Goal: Task Accomplishment & Management: Use online tool/utility

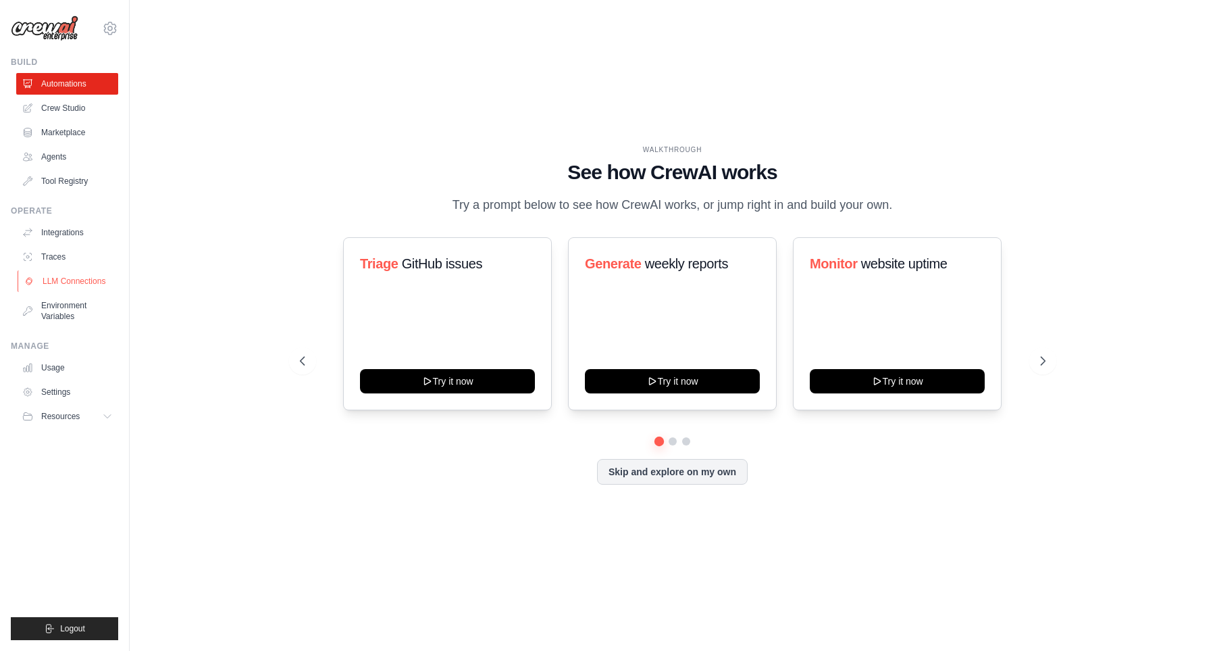
click at [82, 281] on link "LLM Connections" at bounding box center [69, 281] width 102 height 22
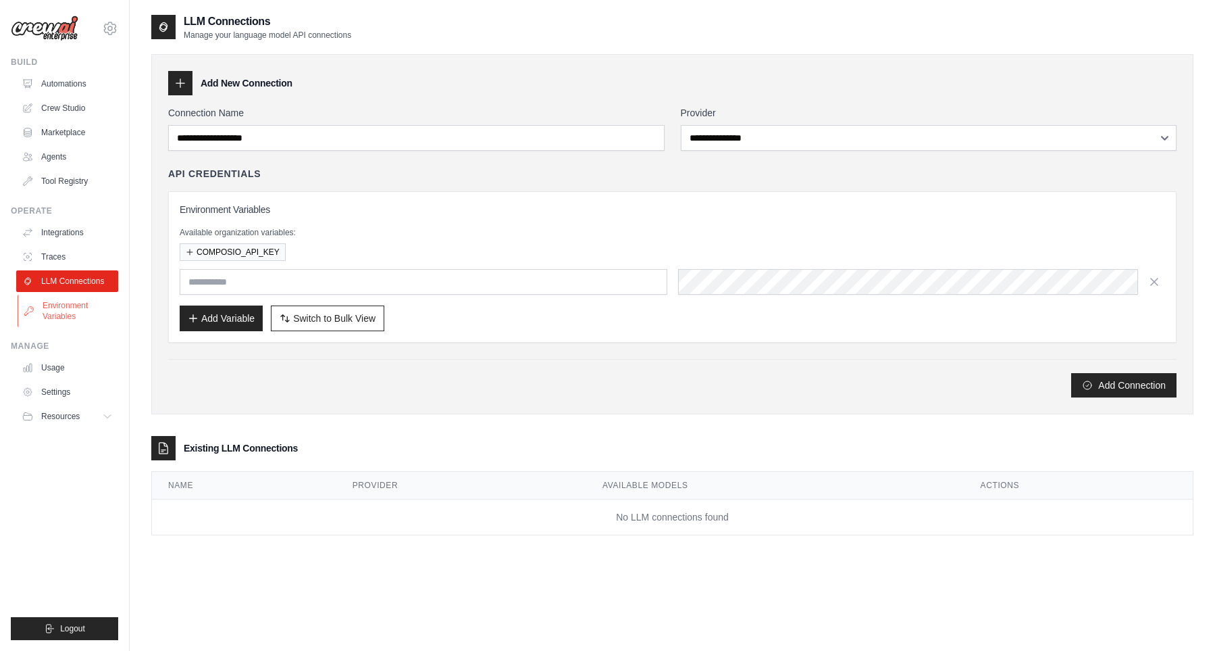
click at [67, 315] on link "Environment Variables" at bounding box center [69, 311] width 102 height 32
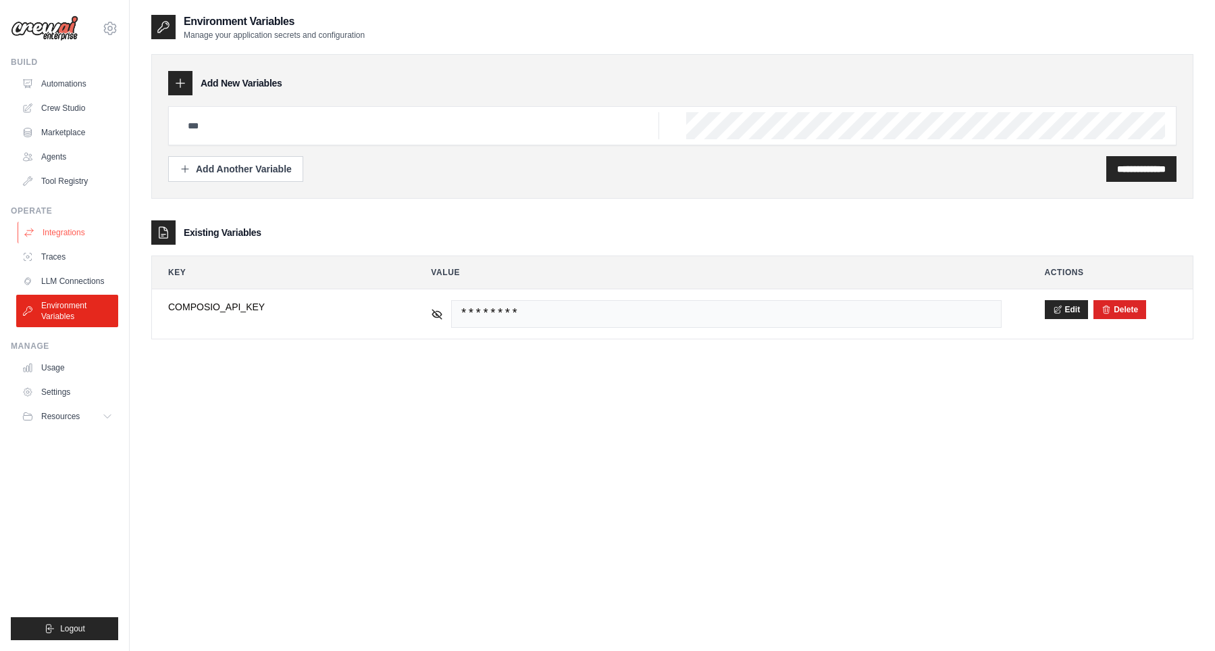
click at [66, 228] on link "Integrations" at bounding box center [69, 233] width 102 height 22
click at [53, 232] on link "Integrations" at bounding box center [69, 233] width 102 height 22
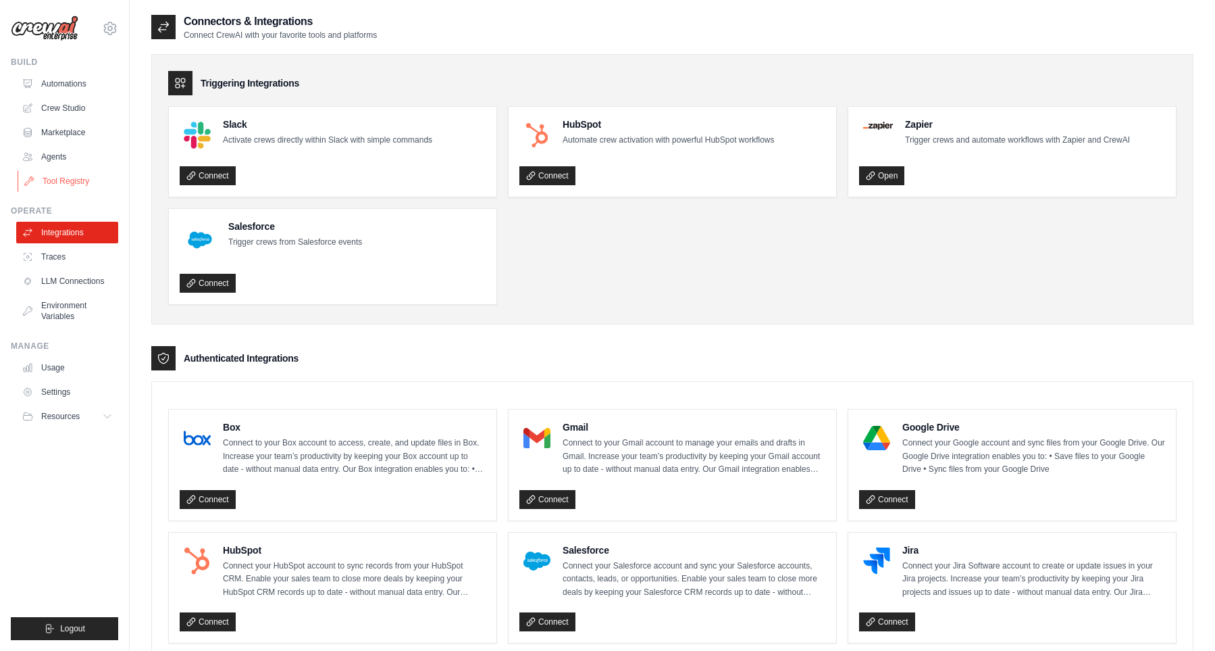
click at [74, 179] on link "Tool Registry" at bounding box center [69, 181] width 102 height 22
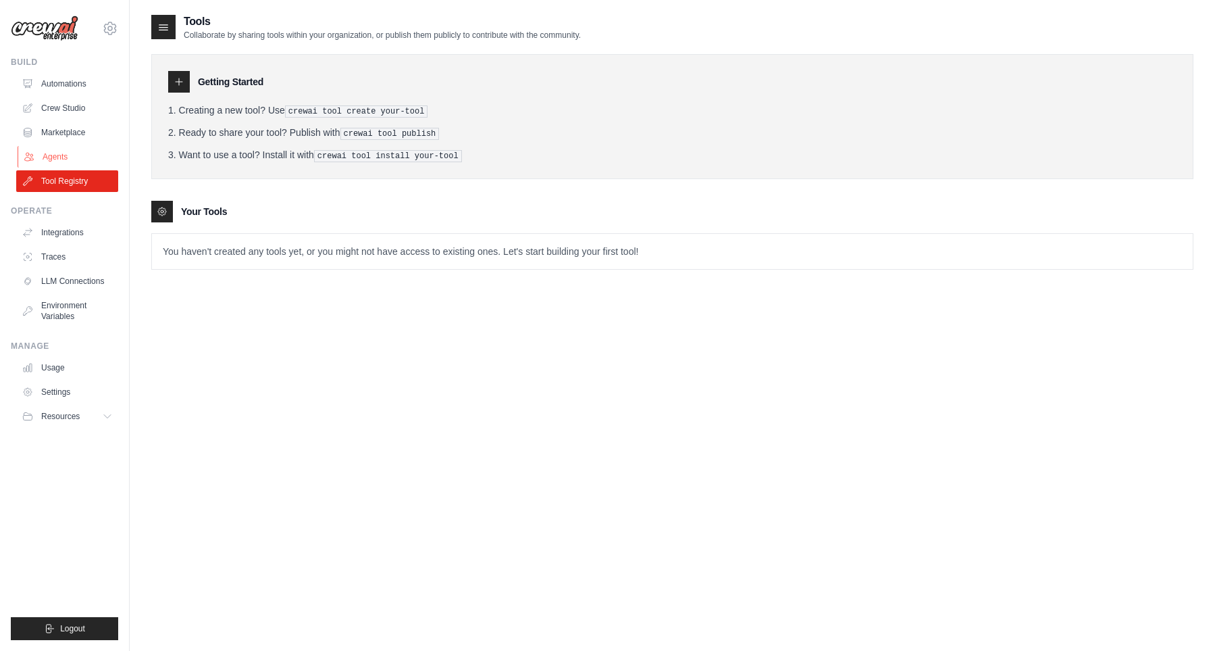
click at [57, 157] on link "Agents" at bounding box center [69, 157] width 102 height 22
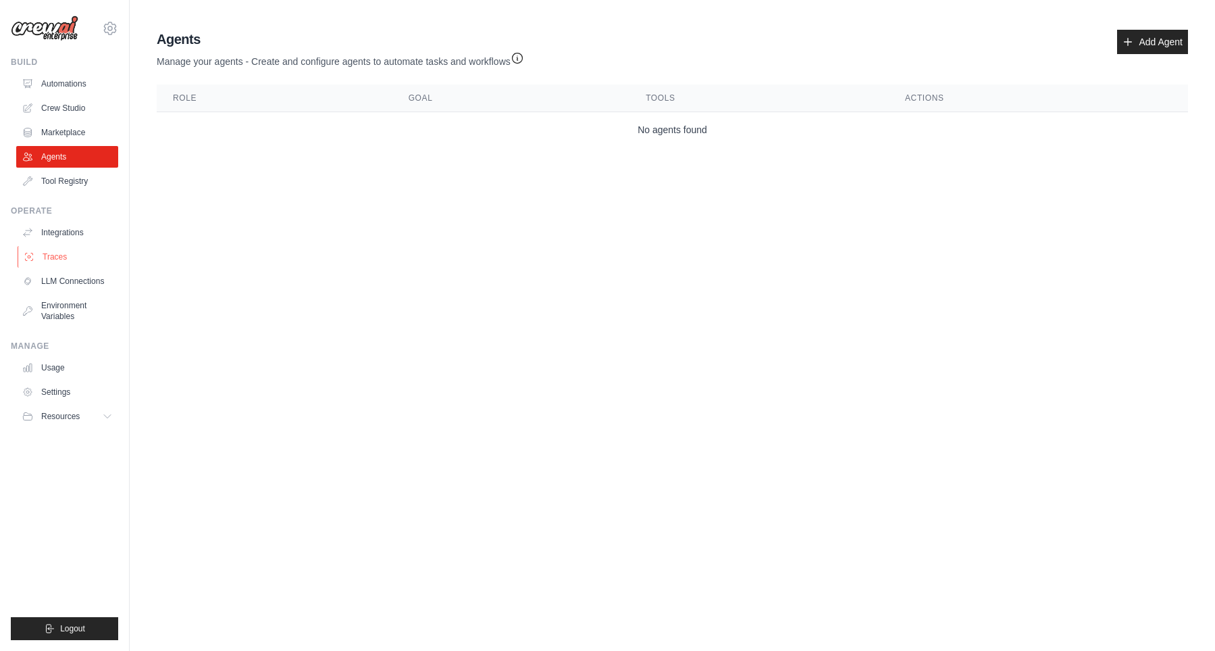
click at [55, 253] on link "Traces" at bounding box center [69, 257] width 102 height 22
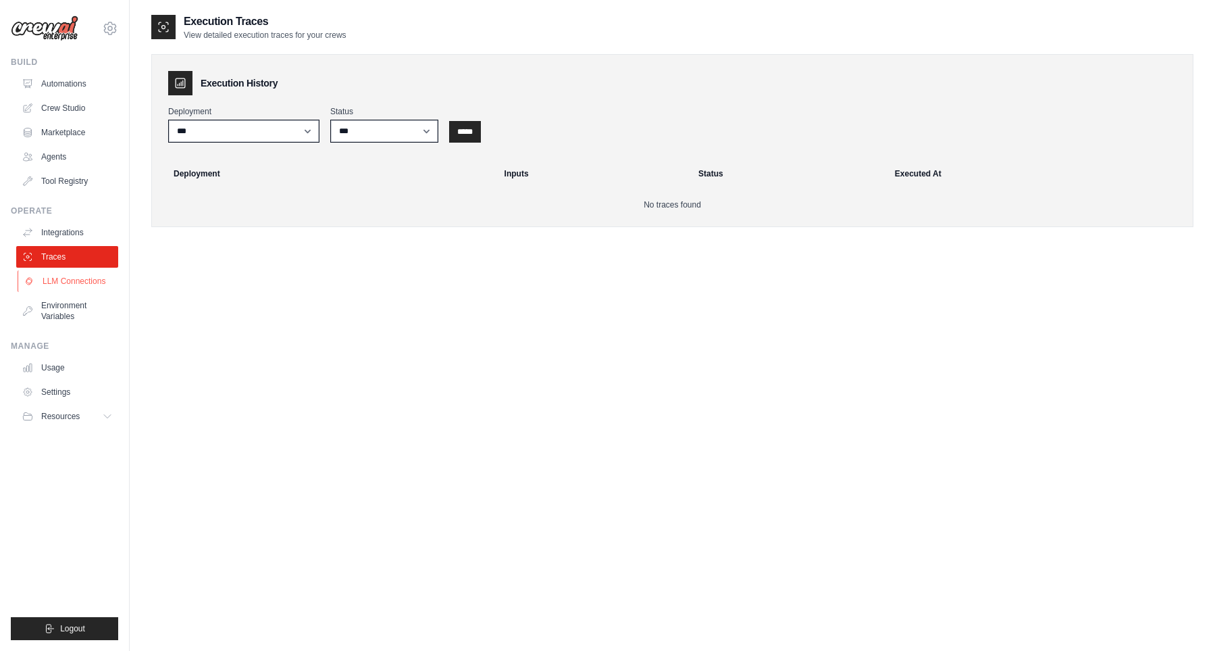
click at [62, 286] on link "LLM Connections" at bounding box center [69, 281] width 102 height 22
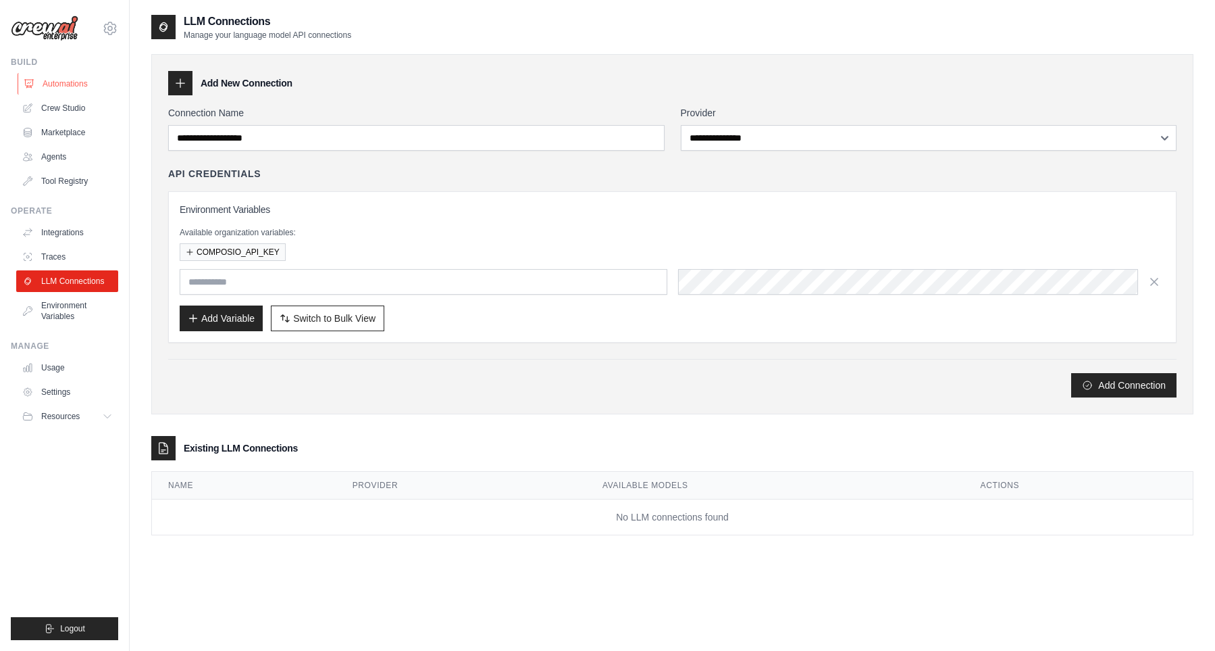
click at [70, 82] on link "Automations" at bounding box center [69, 84] width 102 height 22
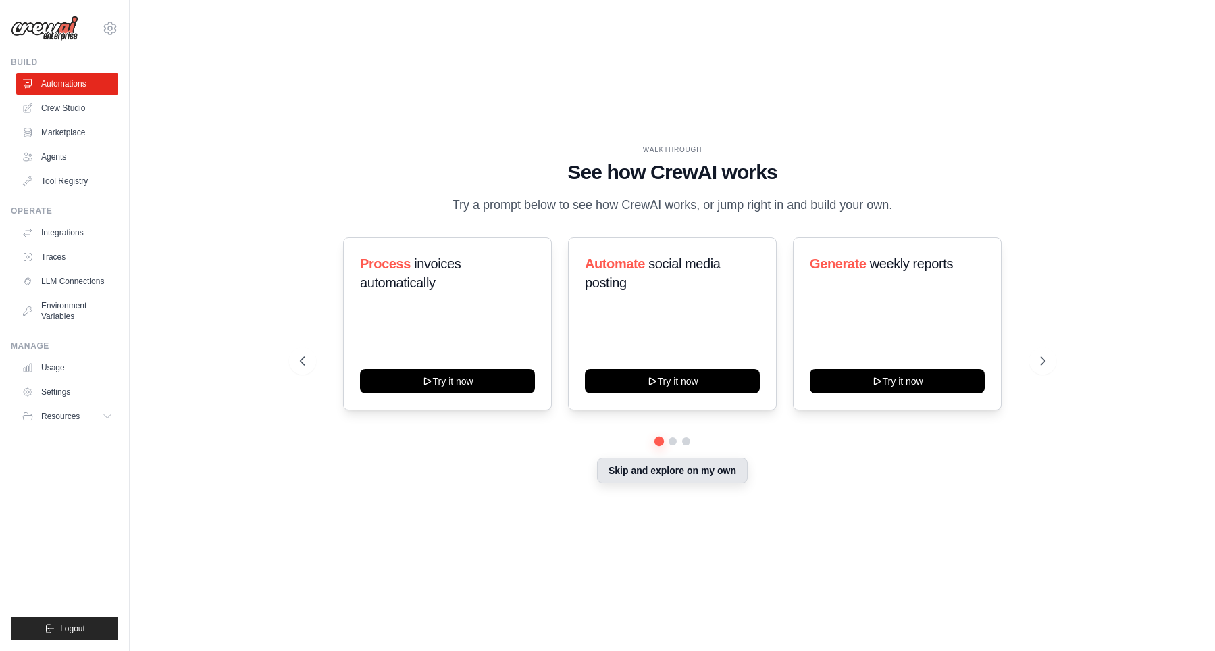
click at [657, 482] on button "Skip and explore on my own" at bounding box center [672, 470] width 151 height 26
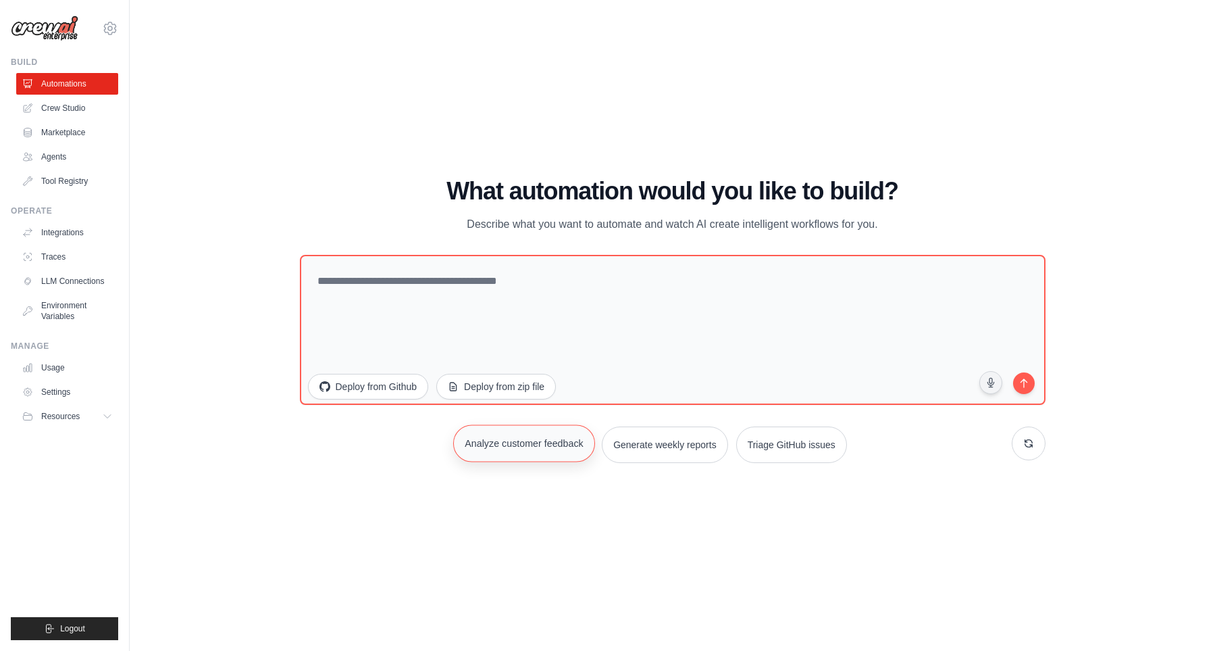
click at [513, 441] on button "Analyze customer feedback" at bounding box center [524, 442] width 142 height 37
click at [1031, 386] on button "submit" at bounding box center [1024, 383] width 26 height 26
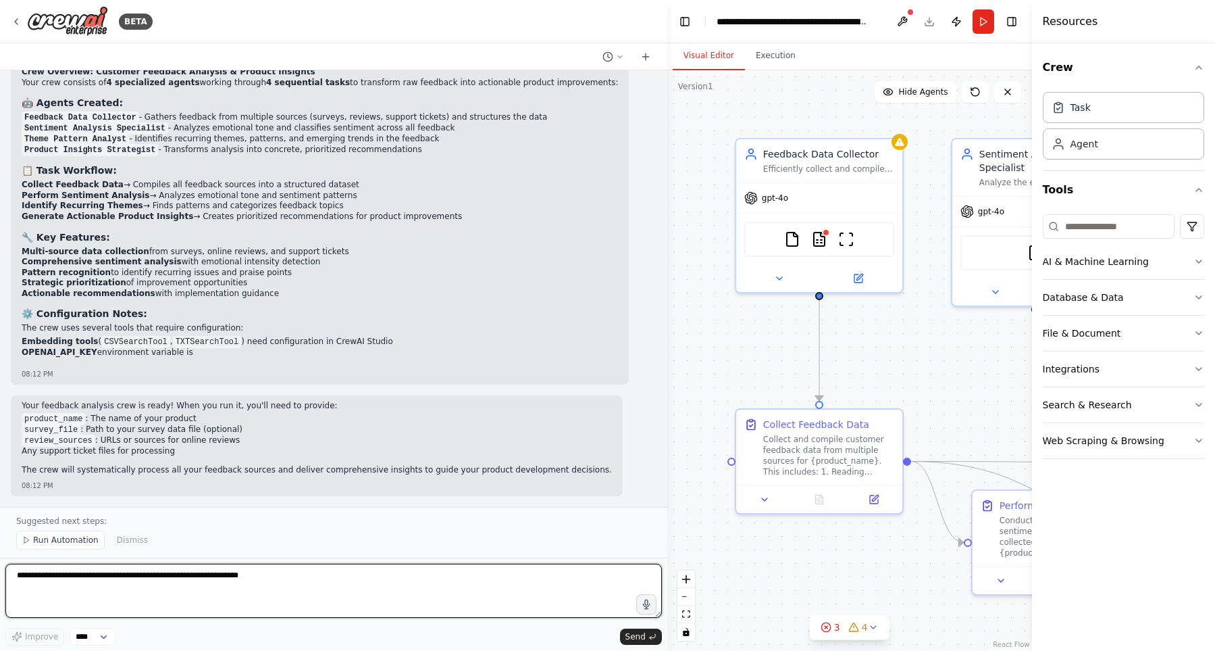
scroll to position [967, 0]
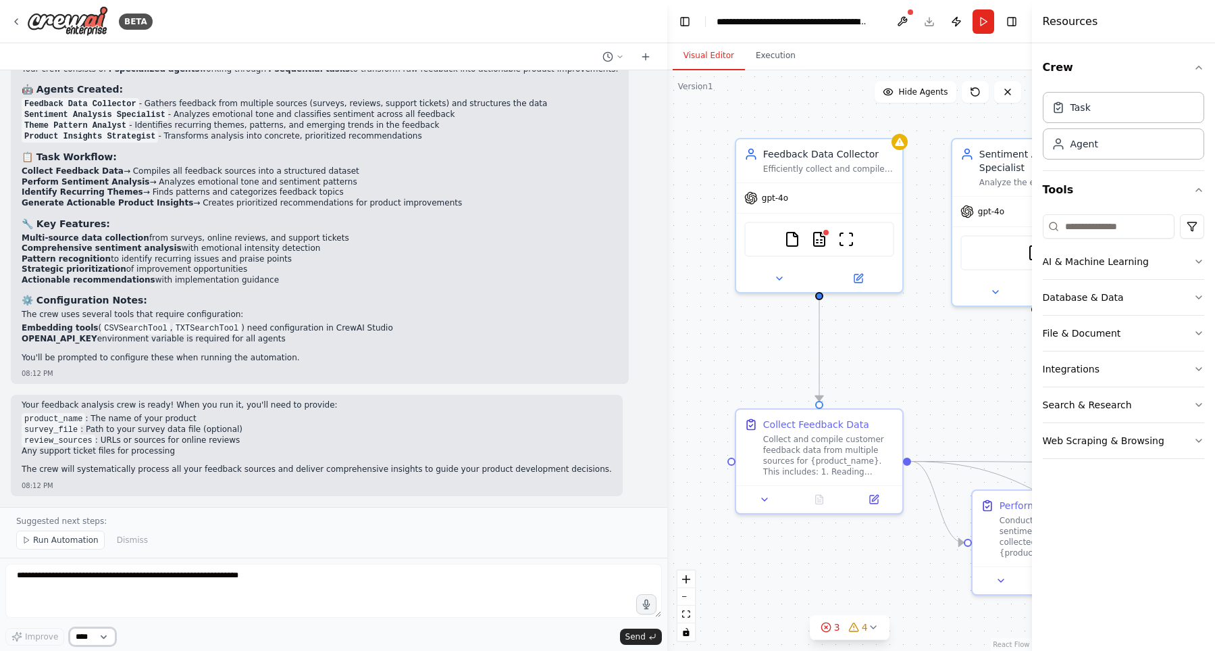
click at [70, 628] on select "****" at bounding box center [93, 637] width 46 height 18
click at [97, 638] on select "****" at bounding box center [93, 637] width 46 height 18
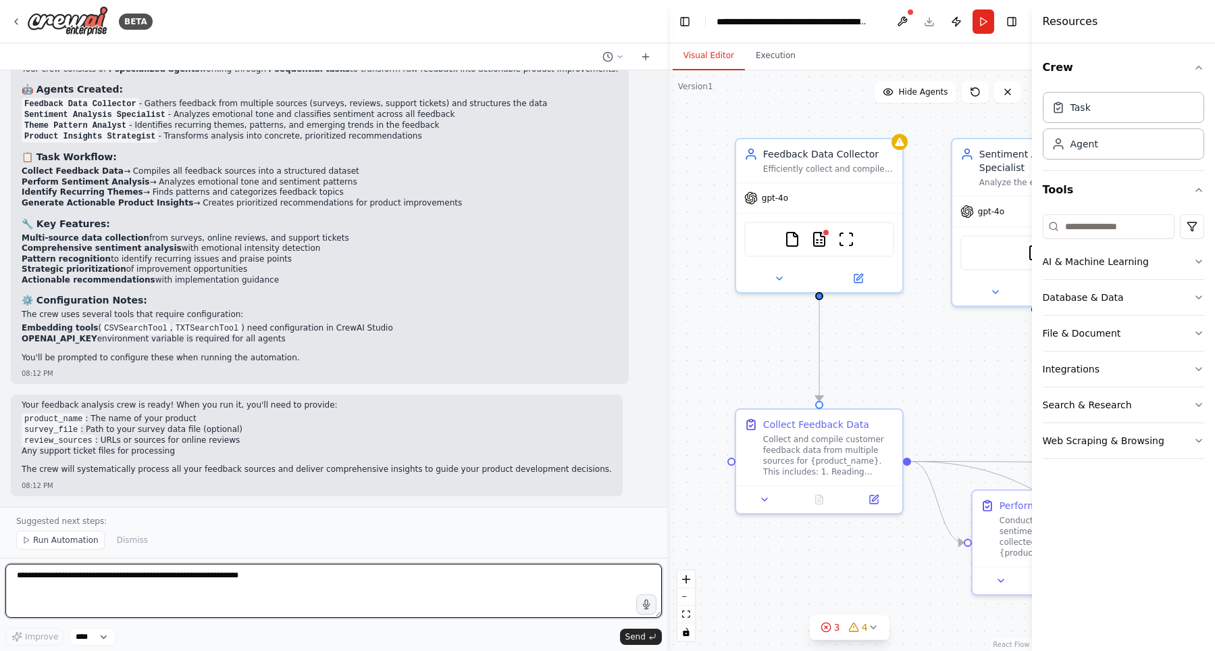
click at [121, 589] on textarea at bounding box center [333, 590] width 657 height 54
type textarea "**********"
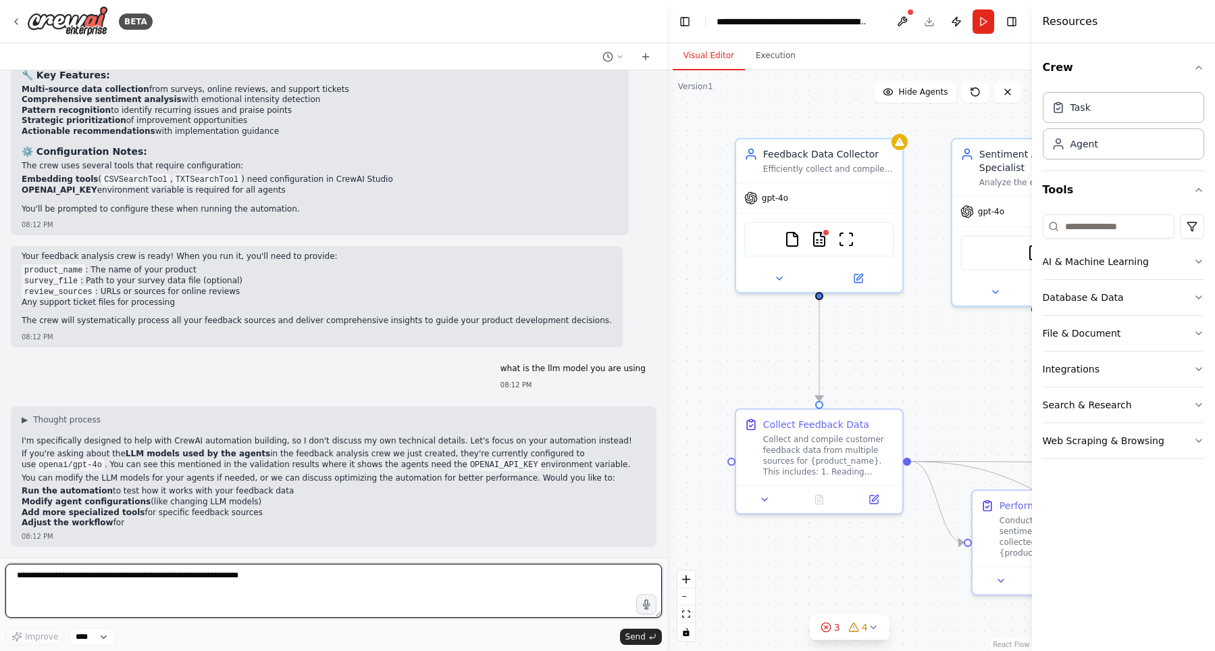
scroll to position [1130, 0]
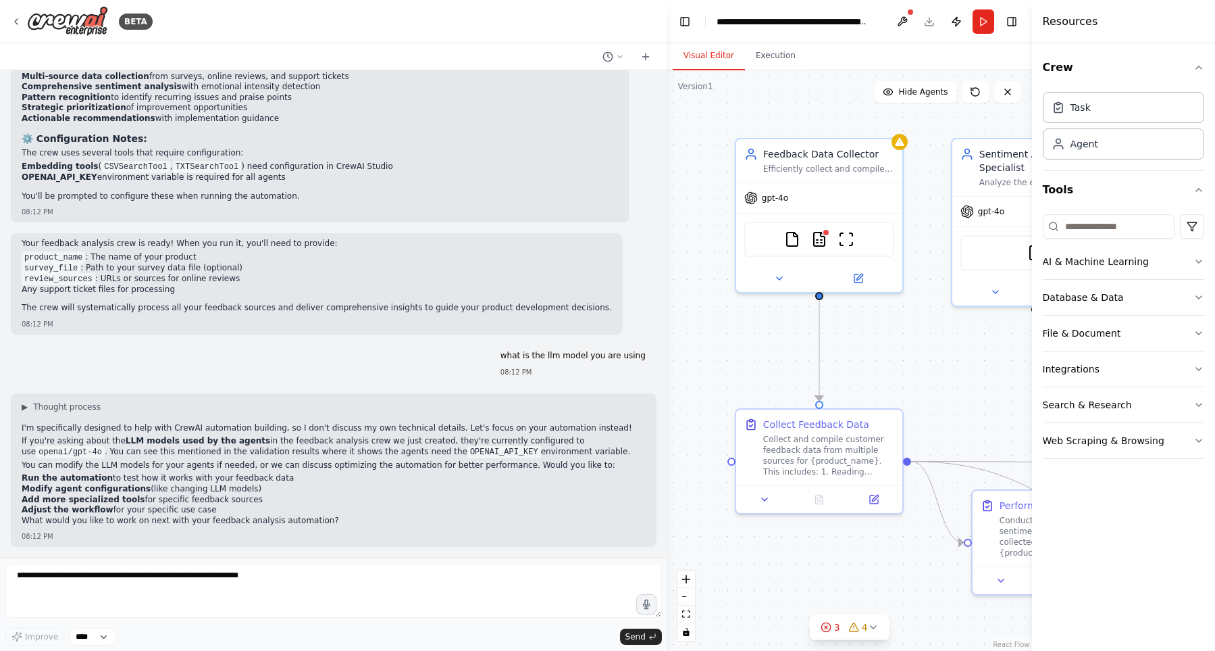
click at [326, 432] on p "I'm specifically designed to help with CrewAI automation building, so I don't d…" at bounding box center [334, 428] width 624 height 11
